Goal: Find specific page/section: Find specific page/section

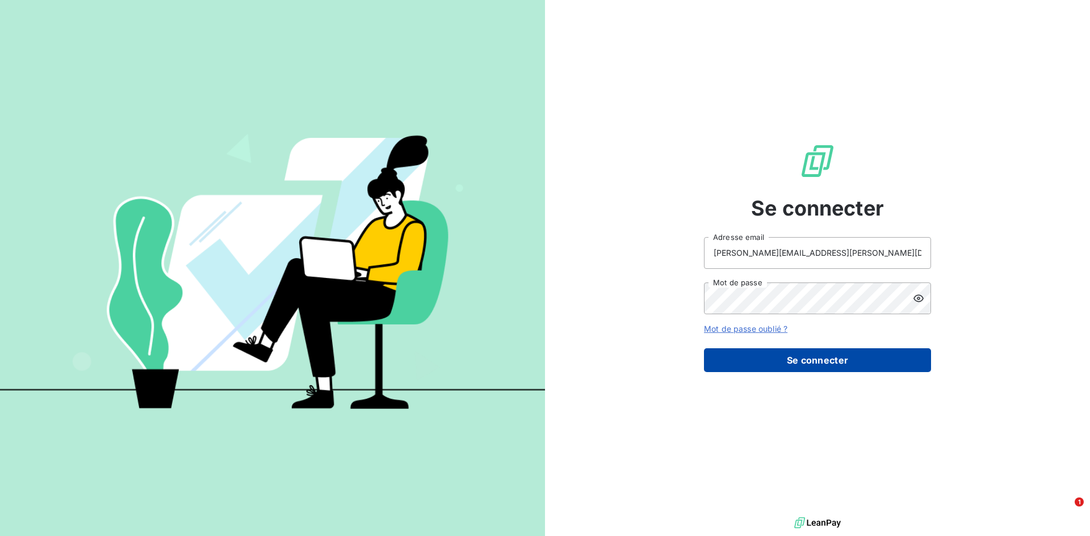
click at [726, 331] on button "Se connecter" at bounding box center [817, 361] width 227 height 24
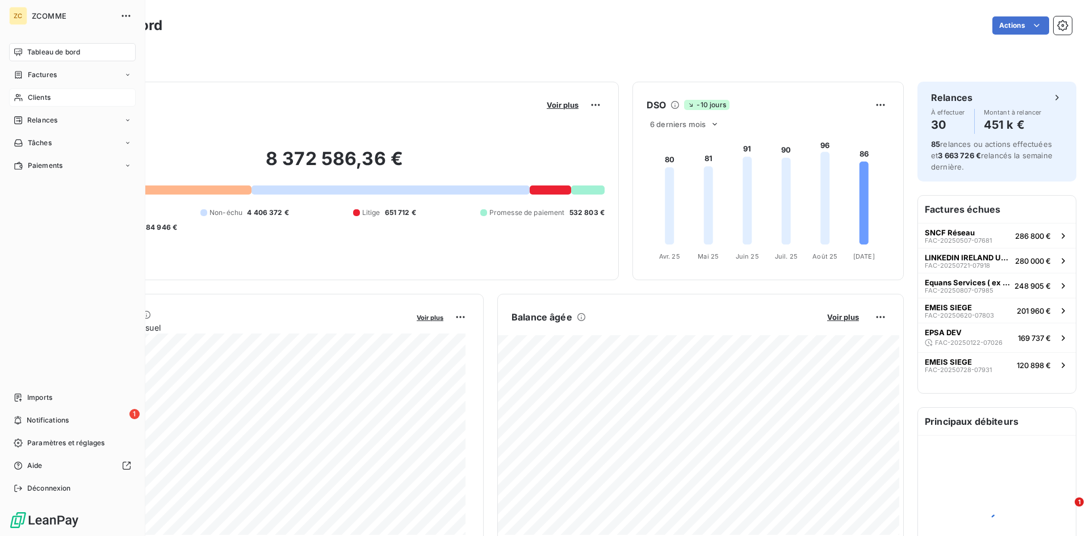
click at [24, 98] on div "Clients" at bounding box center [72, 98] width 127 height 18
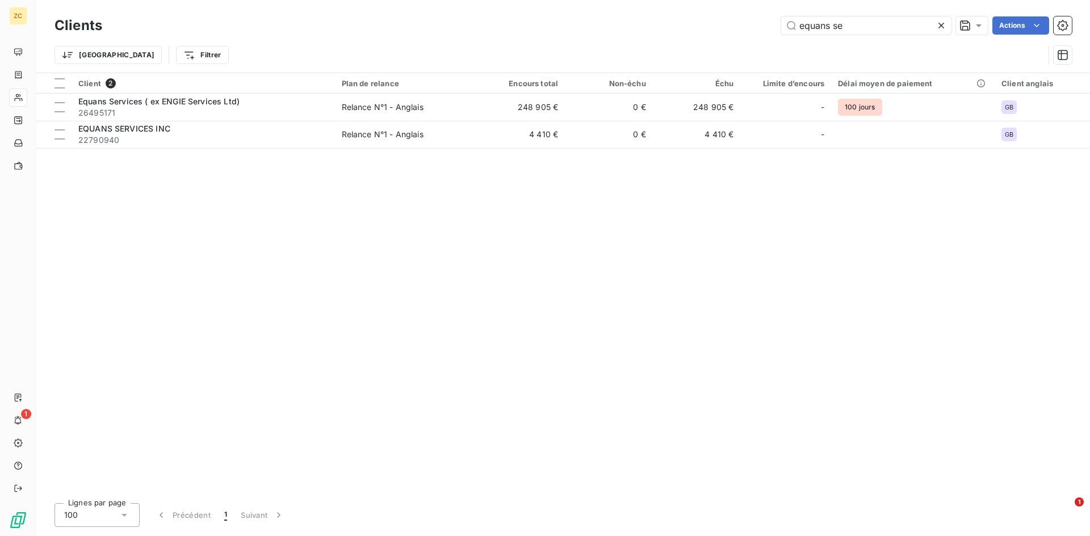
drag, startPoint x: 832, startPoint y: 19, endPoint x: 672, endPoint y: 16, distance: 160.1
click at [672, 16] on div "equans se Actions" at bounding box center [594, 25] width 956 height 18
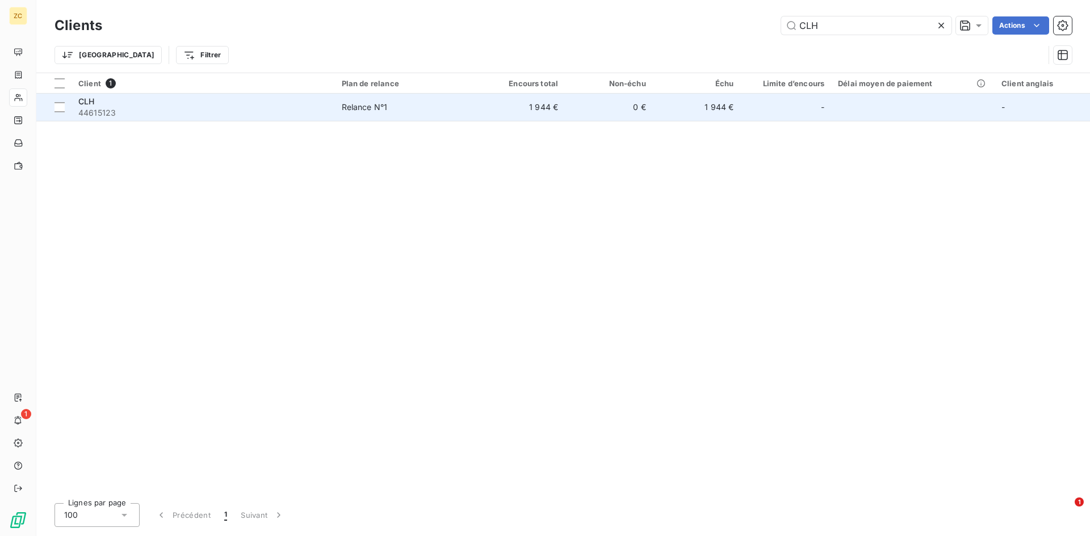
type input "CLH"
click at [103, 102] on div "CLH" at bounding box center [203, 101] width 250 height 11
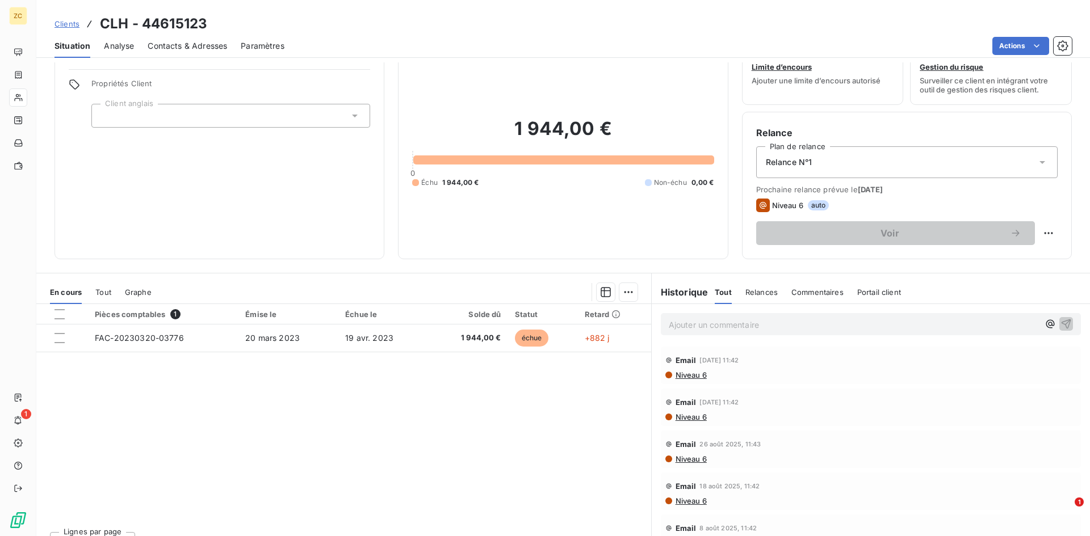
scroll to position [57, 0]
